Goal: Transaction & Acquisition: Purchase product/service

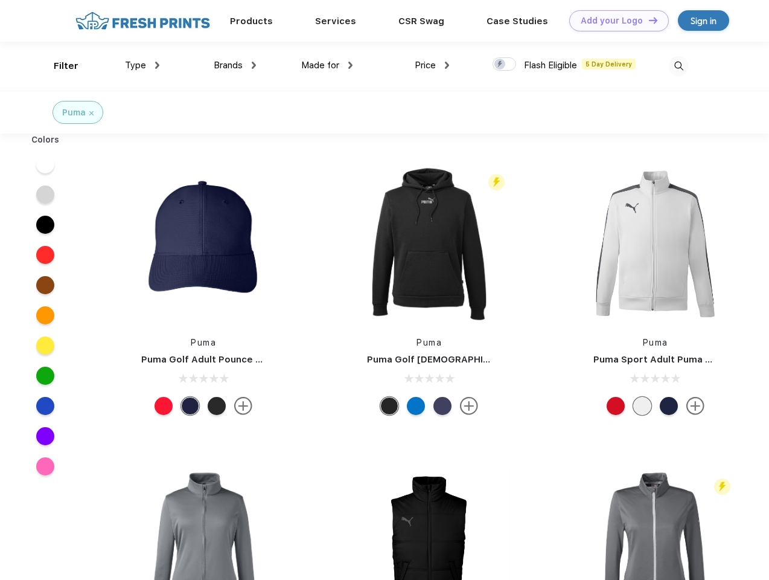
click at [615, 21] on link "Add your Logo Design Tool" at bounding box center [619, 20] width 100 height 21
click at [0, 0] on div "Design Tool" at bounding box center [0, 0] width 0 height 0
click at [648, 20] on link "Add your Logo Design Tool" at bounding box center [619, 20] width 100 height 21
click at [58, 66] on div "Filter" at bounding box center [66, 66] width 25 height 14
click at [143, 65] on span "Type" at bounding box center [135, 65] width 21 height 11
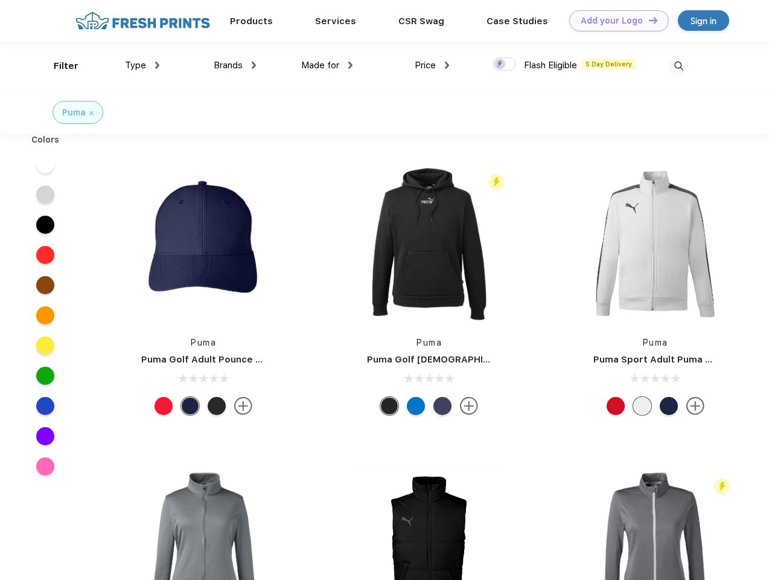
click at [235, 65] on span "Brands" at bounding box center [228, 65] width 29 height 11
click at [327, 65] on span "Made for" at bounding box center [320, 65] width 38 height 11
click at [432, 65] on span "Price" at bounding box center [425, 65] width 21 height 11
click at [505, 65] on div at bounding box center [505, 63] width 24 height 13
click at [501, 65] on input "checkbox" at bounding box center [497, 61] width 8 height 8
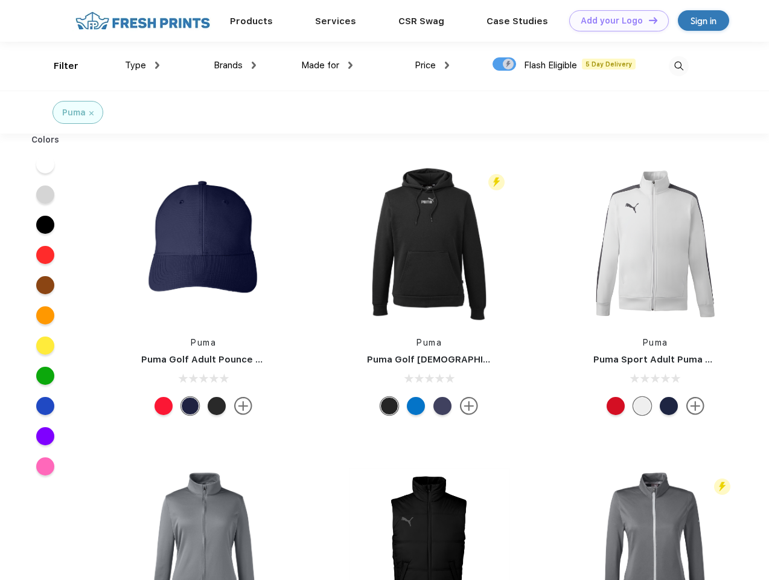
click at [679, 66] on img at bounding box center [679, 66] width 20 height 20
